Goal: Find specific page/section: Find specific page/section

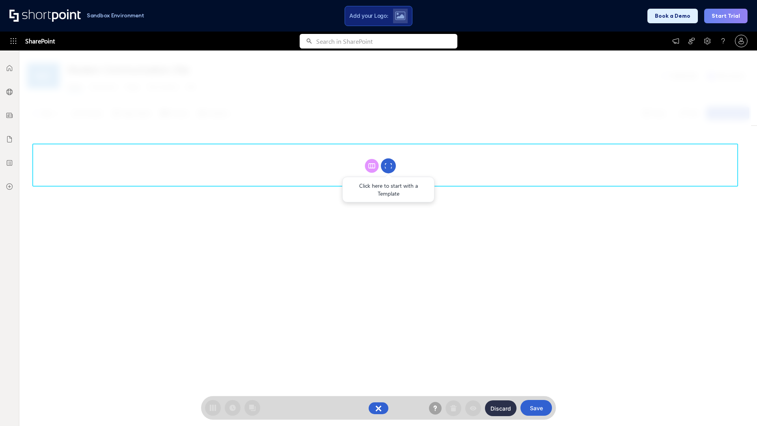
click at [388, 166] on circle at bounding box center [388, 165] width 15 height 15
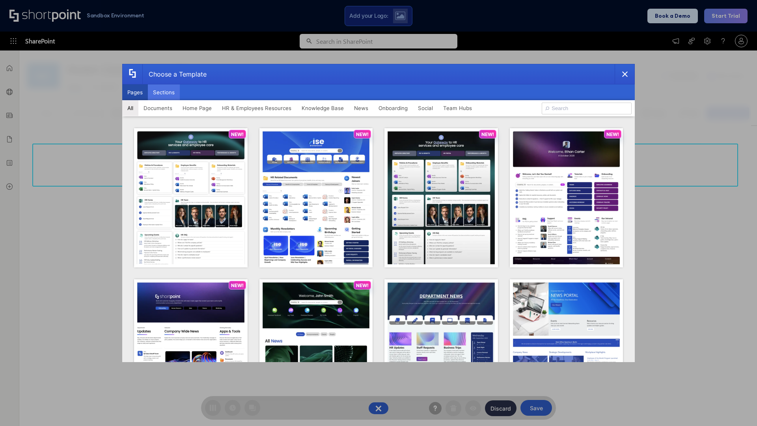
click at [164, 92] on button "Sections" at bounding box center [164, 92] width 32 height 16
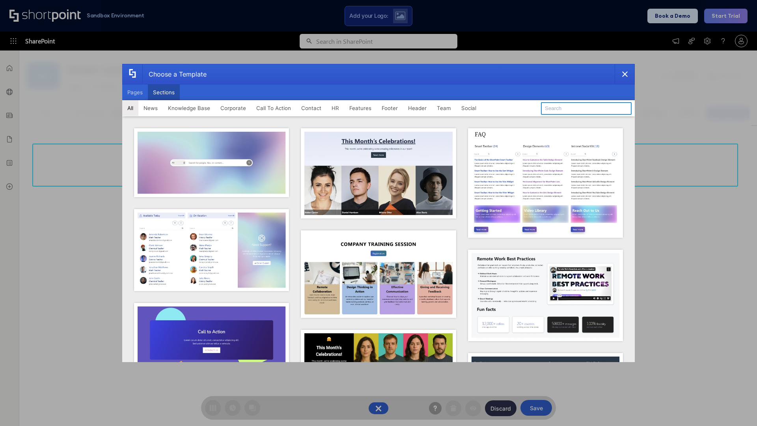
type input "Footer 1"
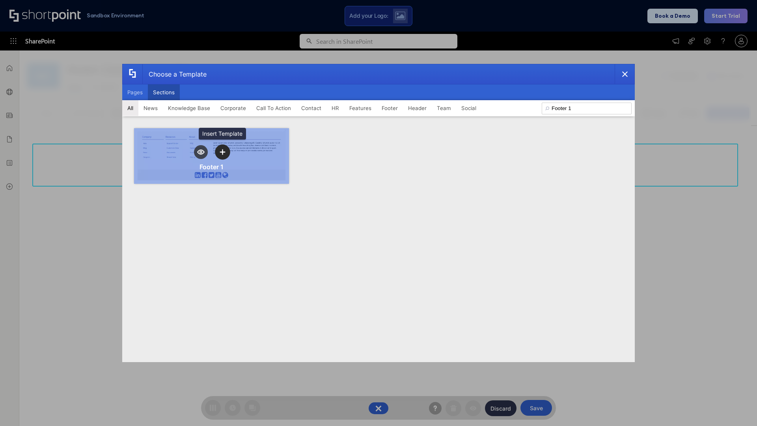
click at [222, 152] on icon "template selector" at bounding box center [223, 152] width 6 height 6
